Goal: Find specific page/section: Find specific page/section

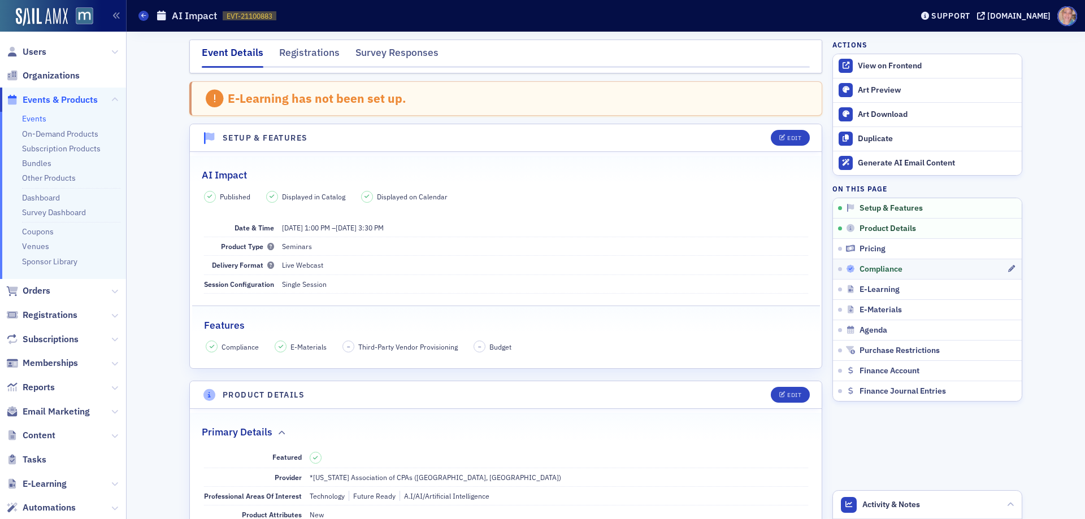
click at [891, 272] on span "Compliance" at bounding box center [881, 269] width 43 height 10
